Goal: Task Accomplishment & Management: Manage account settings

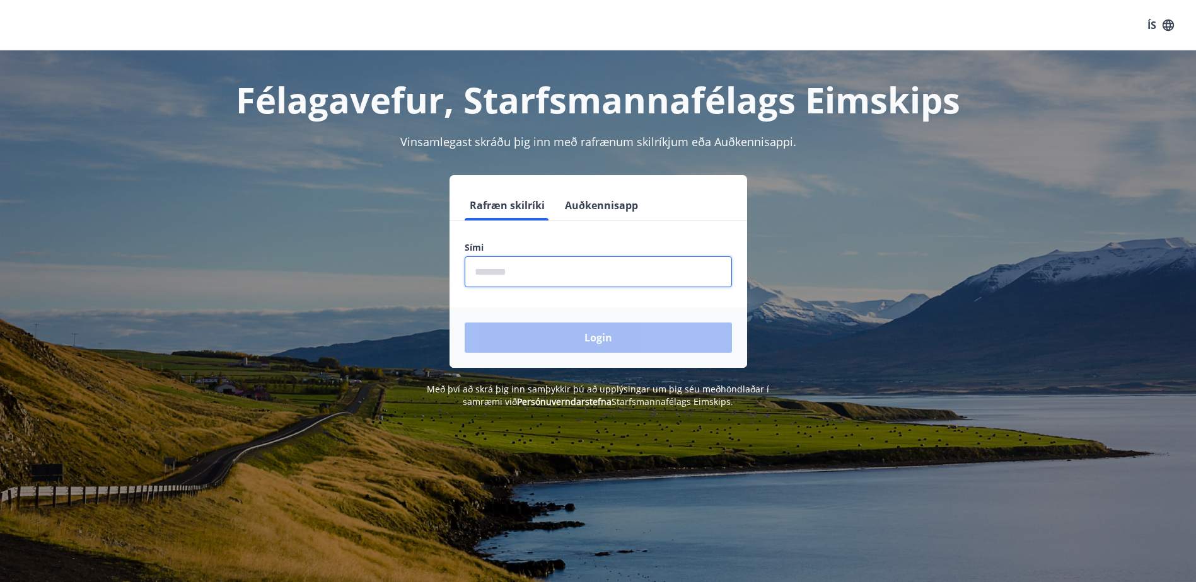
click at [569, 265] on input "phone" at bounding box center [597, 272] width 267 height 31
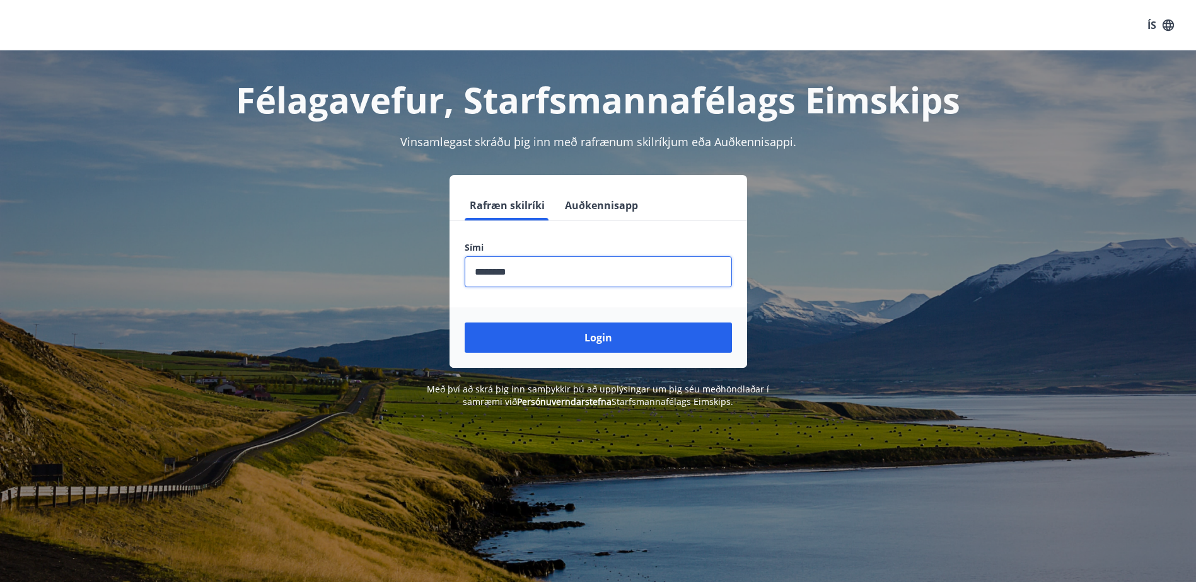
type input "********"
click at [464, 323] on button "Login" at bounding box center [597, 338] width 267 height 30
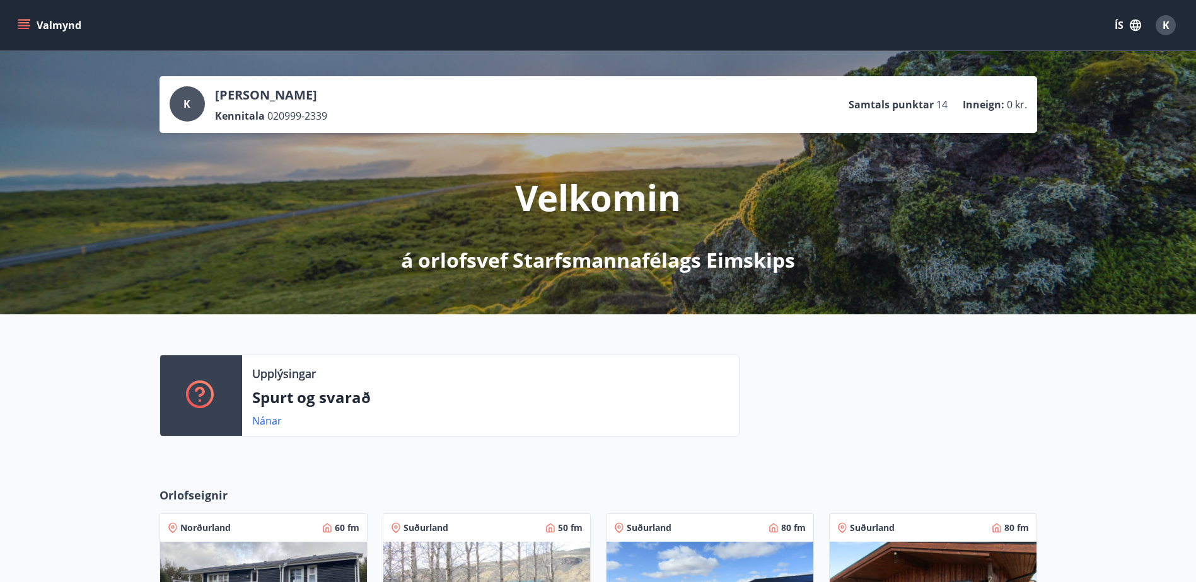
click at [25, 28] on icon "menu" at bounding box center [23, 28] width 11 height 1
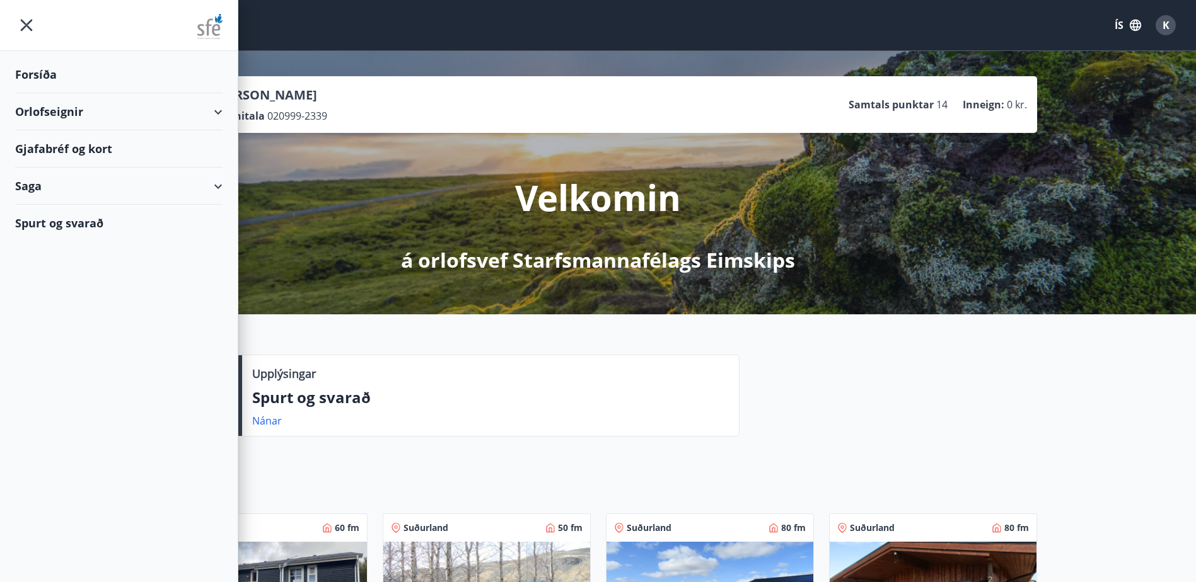
click at [164, 136] on div "Gjafabréf og kort" at bounding box center [118, 148] width 207 height 37
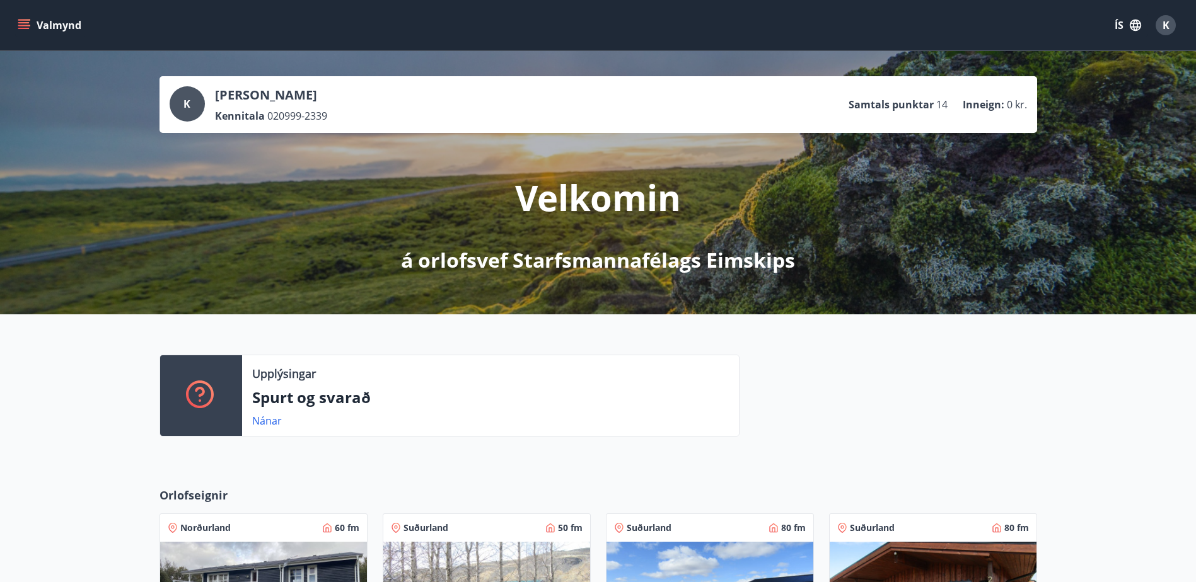
click at [29, 23] on icon "menu" at bounding box center [23, 22] width 11 height 1
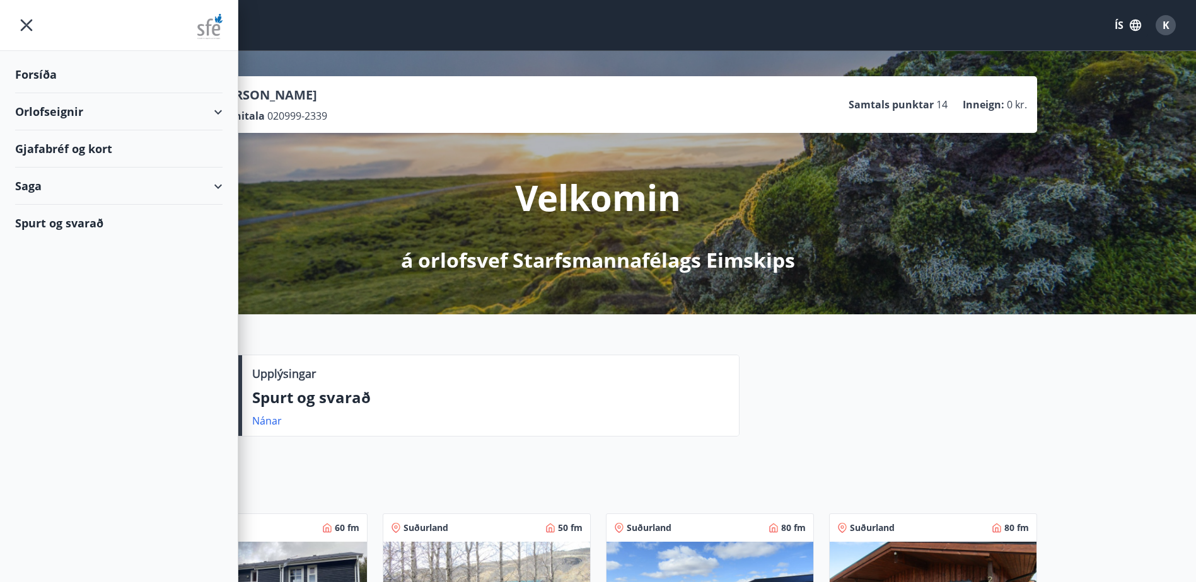
click at [1175, 22] on button "K" at bounding box center [1165, 25] width 30 height 30
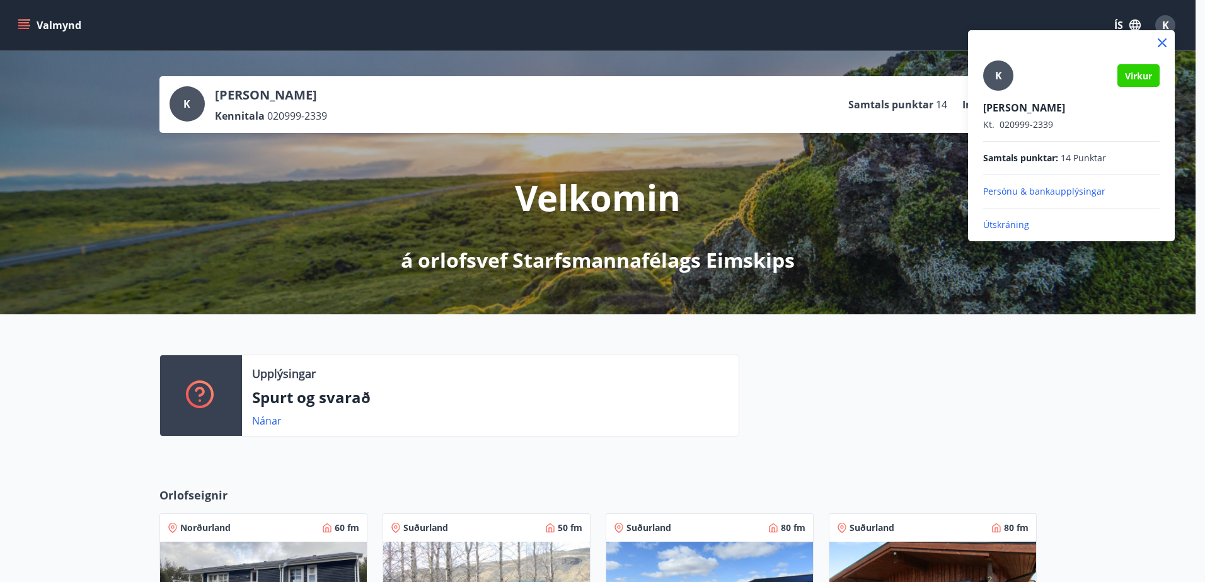
click at [1027, 195] on p "Persónu & bankaupplýsingar" at bounding box center [1071, 191] width 176 height 13
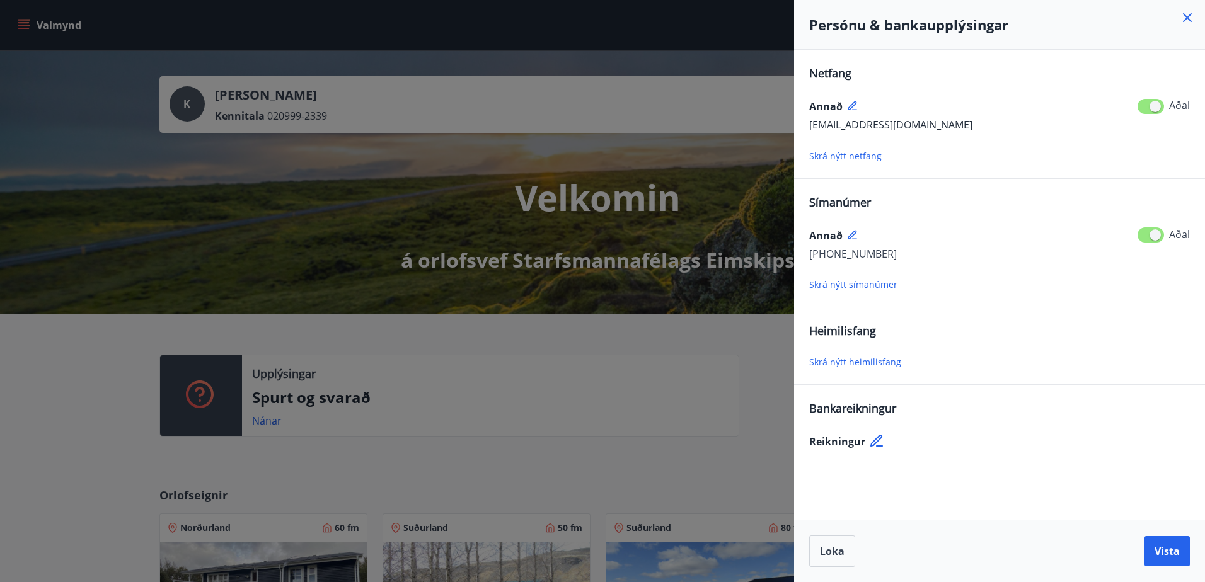
click at [851, 122] on span "[EMAIL_ADDRESS][DOMAIN_NAME]" at bounding box center [890, 125] width 163 height 14
click at [851, 113] on div "Annað" at bounding box center [999, 106] width 381 height 20
click at [851, 108] on icon at bounding box center [852, 105] width 9 height 9
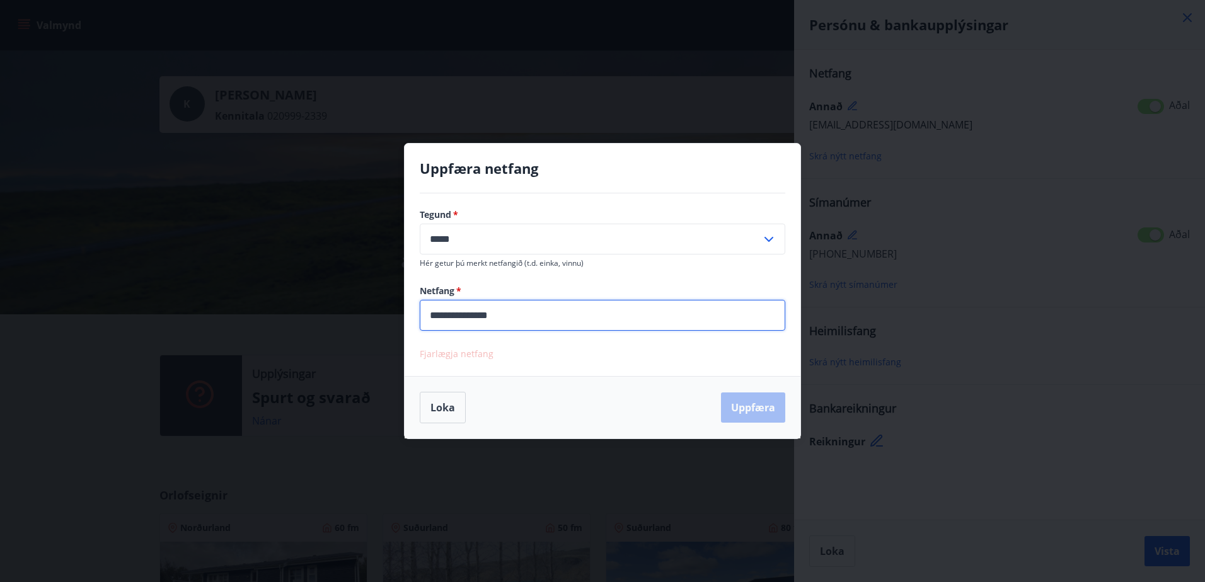
drag, startPoint x: 450, startPoint y: 318, endPoint x: 400, endPoint y: 318, distance: 50.4
click at [400, 318] on div "**********" at bounding box center [602, 291] width 1205 height 582
type input "**********"
click at [754, 413] on button "Uppfæra" at bounding box center [753, 408] width 64 height 30
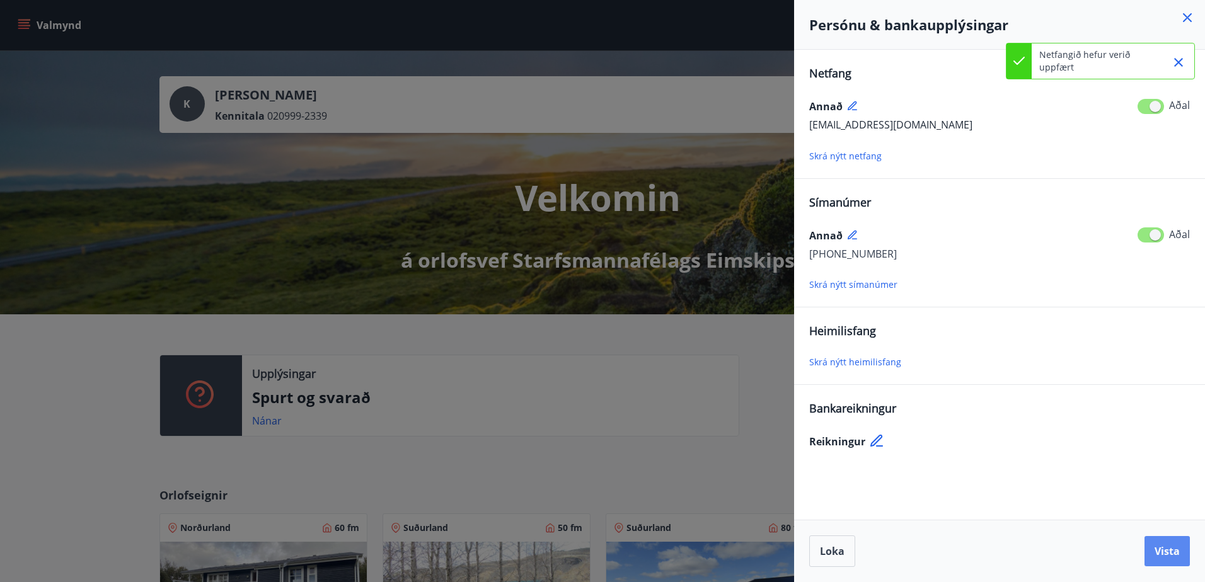
click at [1170, 558] on span "Vista" at bounding box center [1167, 552] width 25 height 14
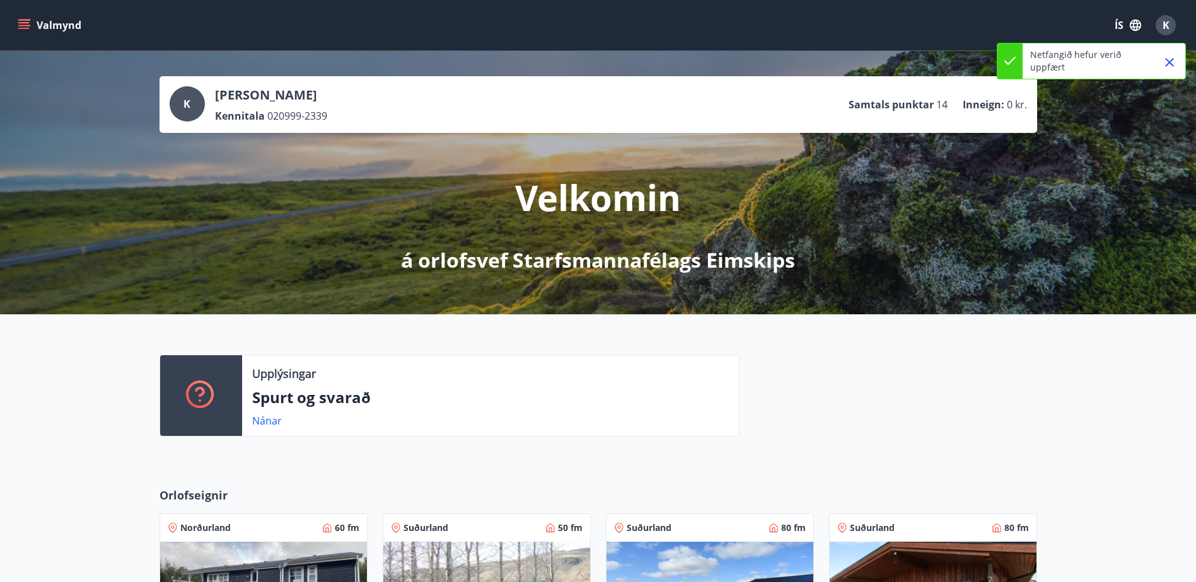
click at [23, 23] on icon "menu" at bounding box center [23, 22] width 11 height 1
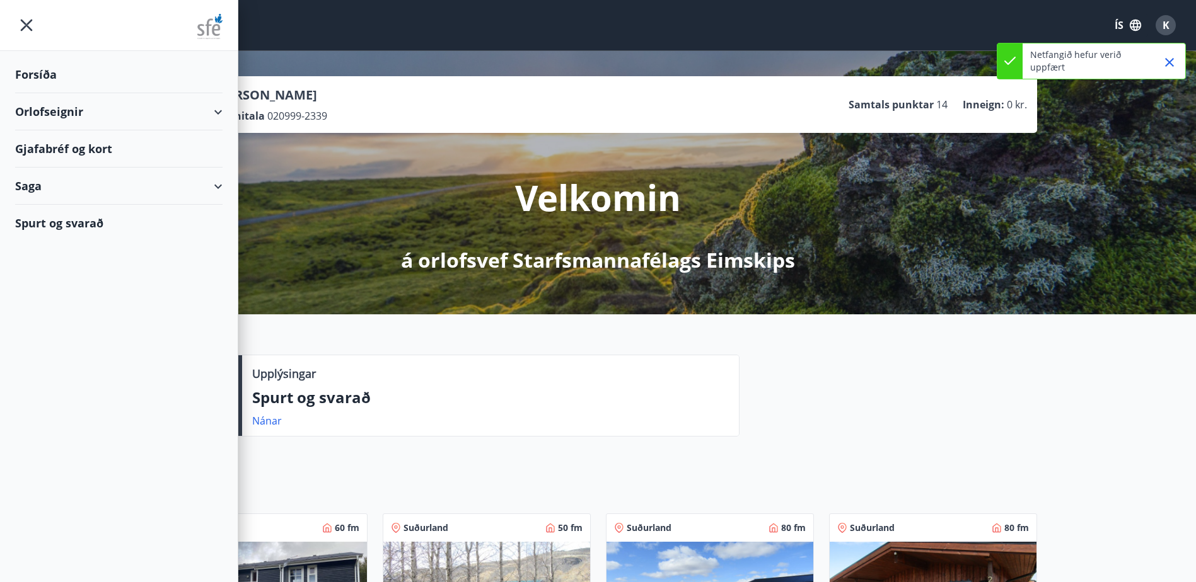
click at [120, 149] on div "Gjafabréf og kort" at bounding box center [118, 148] width 207 height 37
click at [83, 105] on div "Orlofseignir" at bounding box center [118, 111] width 207 height 37
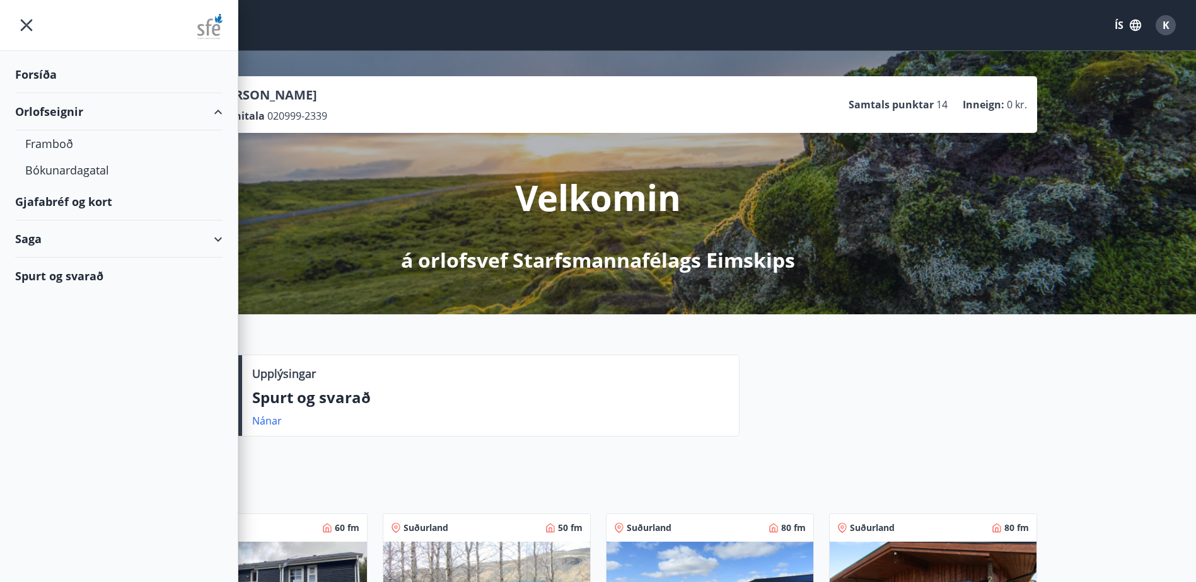
click at [100, 209] on div "Gjafabréf og kort" at bounding box center [118, 201] width 207 height 37
